Goal: Find specific page/section: Find specific page/section

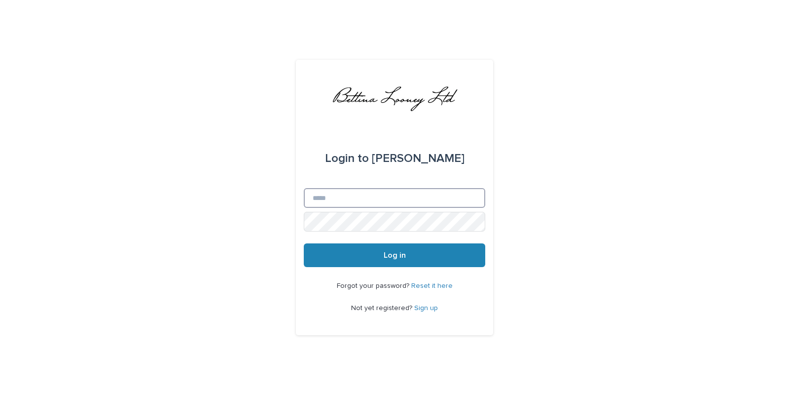
type input "**********"
click at [364, 257] on button "Log in" at bounding box center [395, 255] width 182 height 24
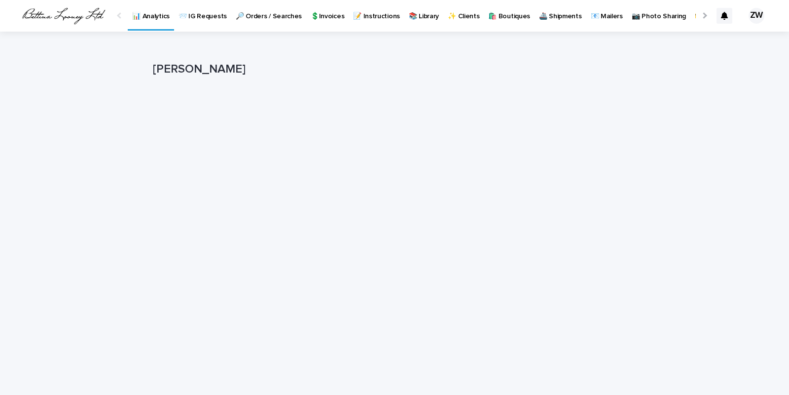
click at [263, 21] on link "🔎 Orders / Searches" at bounding box center [268, 15] width 75 height 31
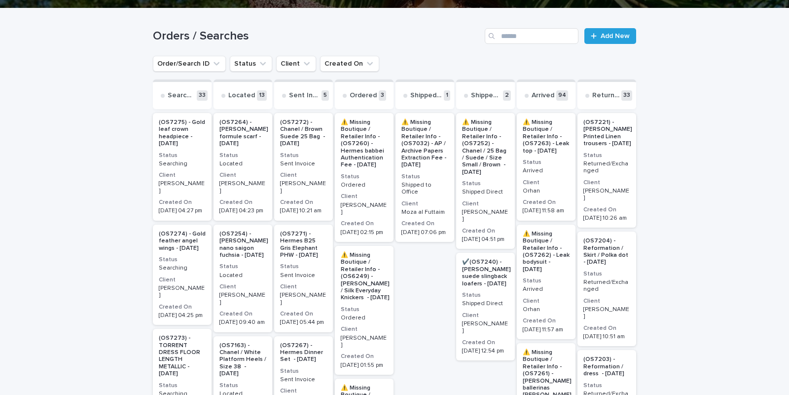
scroll to position [250, 0]
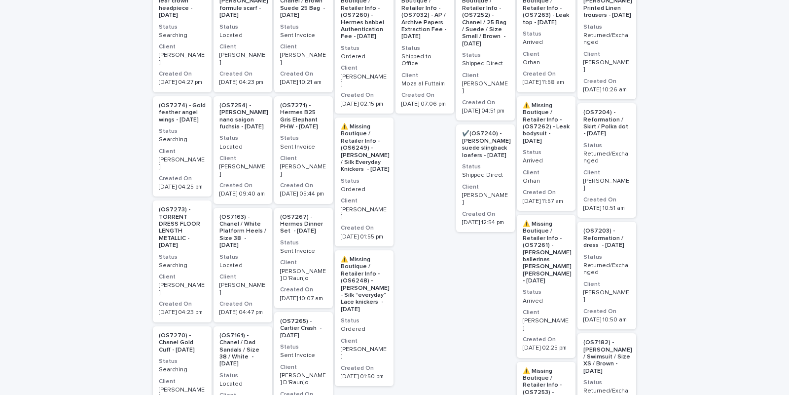
click at [187, 237] on p "(OS7273) - TORRENT DRESS FLOOR LENGTH METALLIC - 10/13/25" at bounding box center [182, 227] width 47 height 42
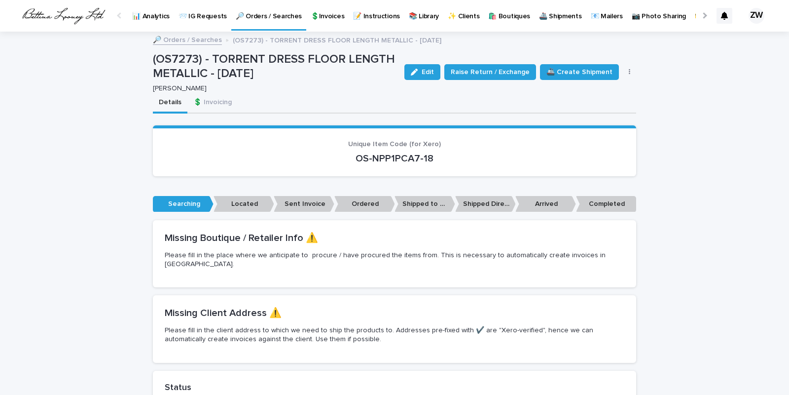
click at [397, 156] on p "OS-NPP1PCA7-18" at bounding box center [395, 158] width 460 height 12
copy div "OS-NPP1PCA7-18 Loading... Saving…"
click at [240, 13] on p "🔎 Orders / Searches" at bounding box center [269, 10] width 66 height 21
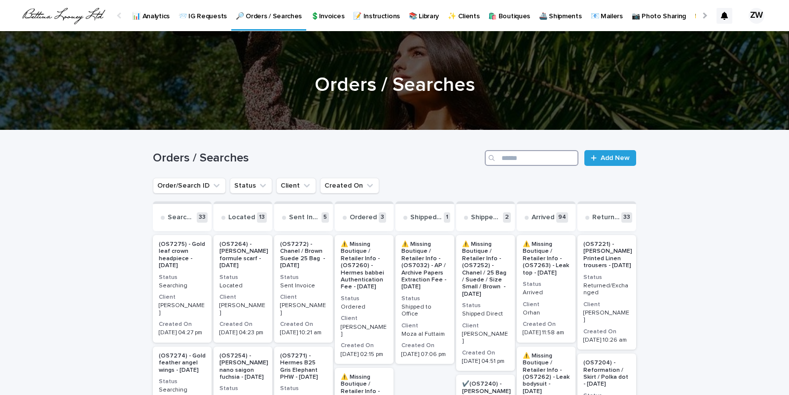
click at [527, 157] on input "Search" at bounding box center [532, 158] width 94 height 16
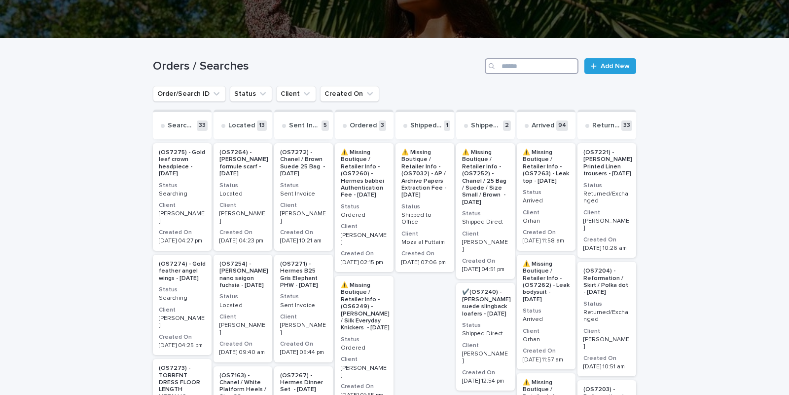
click at [206, 277] on h2 "(OS7274) - Gold feather angel wings - 10/13/25" at bounding box center [182, 270] width 53 height 27
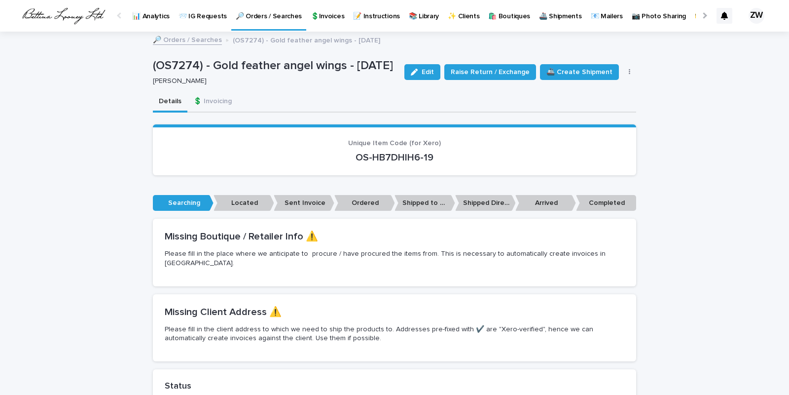
click at [383, 154] on p "OS-HB7DHIH6-19" at bounding box center [395, 157] width 460 height 12
copy div "OS-HB7DHIH6-19 Loading... Saving…"
drag, startPoint x: 213, startPoint y: 63, endPoint x: 344, endPoint y: 63, distance: 131.7
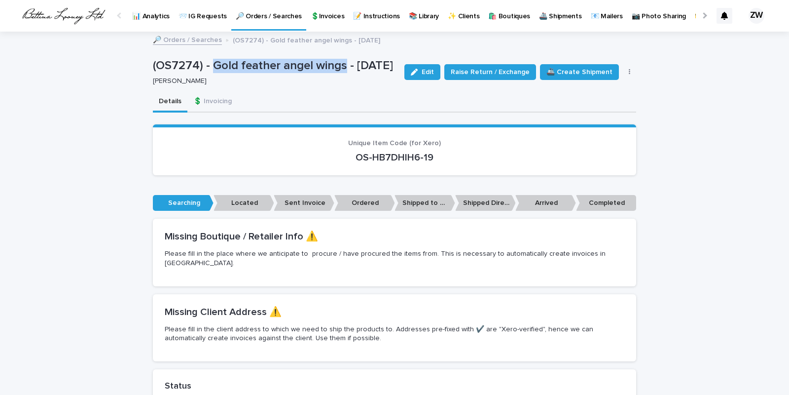
click at [344, 63] on p "(OS7274) - Gold feather angel wings - 10/13/25" at bounding box center [275, 66] width 244 height 14
copy p "Gold feather angel wings"
click at [250, 12] on p "🔎 Orders / Searches" at bounding box center [269, 10] width 66 height 21
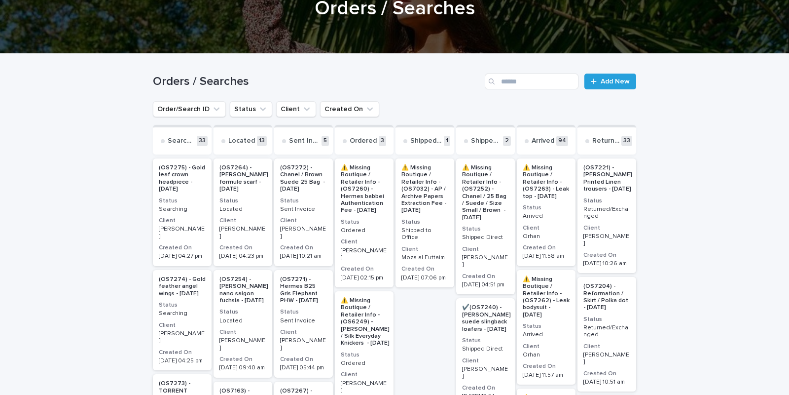
scroll to position [77, 0]
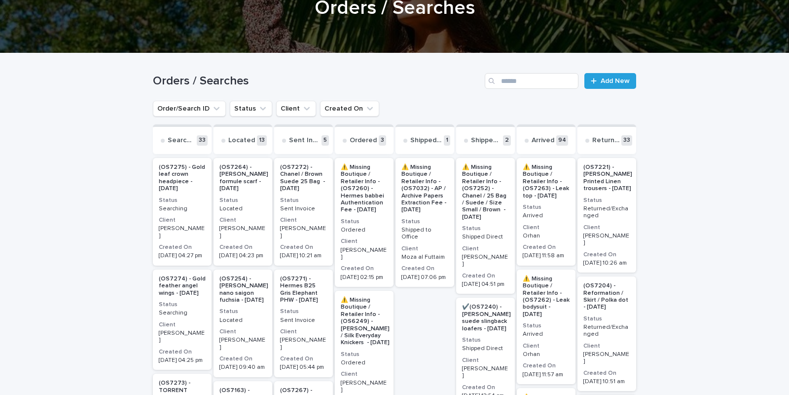
click at [170, 226] on p "Deem Mishal" at bounding box center [182, 232] width 47 height 14
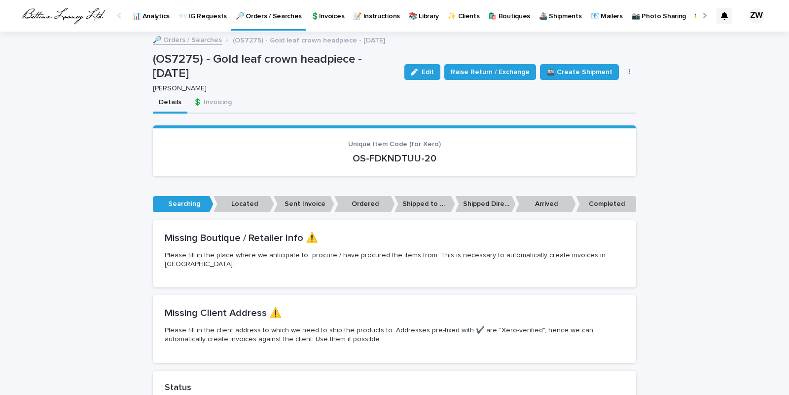
click at [392, 153] on p "OS-FDKNDTUU-20" at bounding box center [395, 158] width 460 height 12
copy div "OS-FDKNDTUU-20 Loading... Saving…"
drag, startPoint x: 214, startPoint y: 64, endPoint x: 354, endPoint y: 66, distance: 140.1
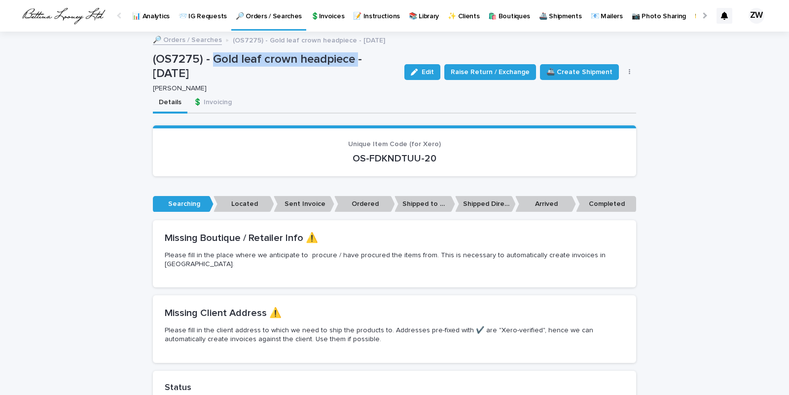
click at [354, 66] on p "(OS7275) - Gold leaf crown headpiece - 10/13/25" at bounding box center [275, 66] width 244 height 29
copy p "Gold leaf crown headpiece"
click at [249, 12] on p "🔎 Orders / Searches" at bounding box center [269, 10] width 66 height 21
